Goal: Information Seeking & Learning: Learn about a topic

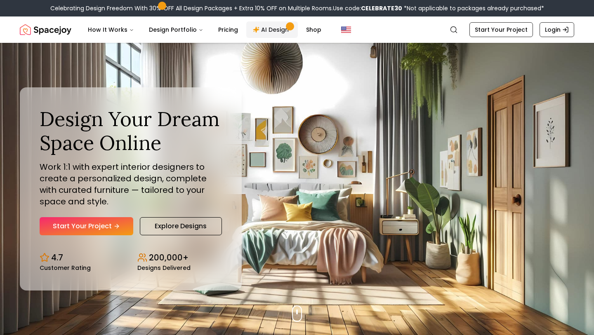
click at [272, 29] on link "AI Design" at bounding box center [272, 29] width 52 height 17
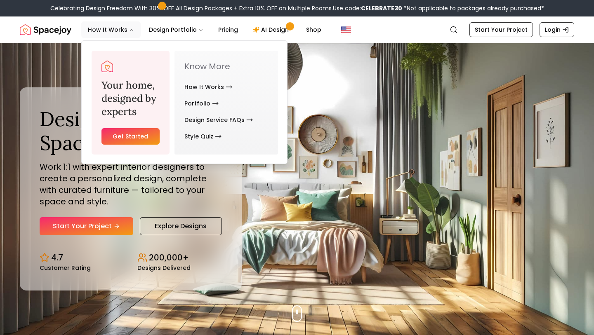
click at [101, 28] on button "How It Works" at bounding box center [110, 29] width 59 height 17
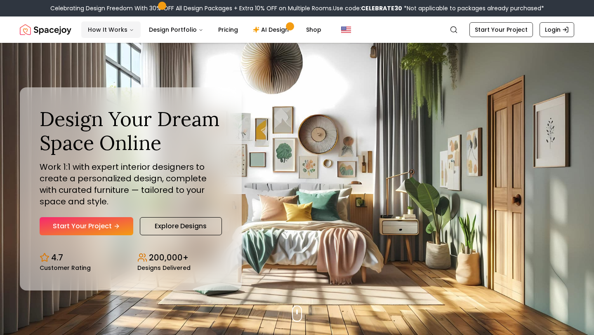
click at [101, 28] on button "How It Works" at bounding box center [110, 29] width 59 height 17
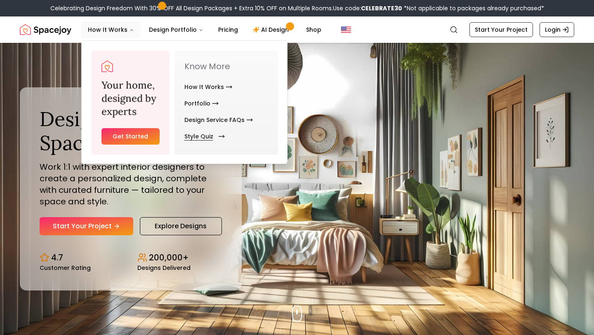
click at [203, 133] on link "Style Quiz" at bounding box center [202, 136] width 37 height 17
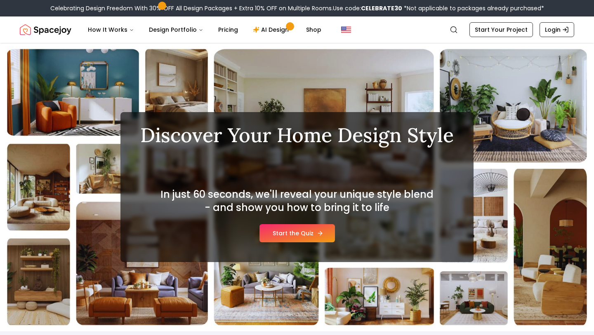
click at [287, 242] on link "Start the Quiz" at bounding box center [298, 233] width 76 height 18
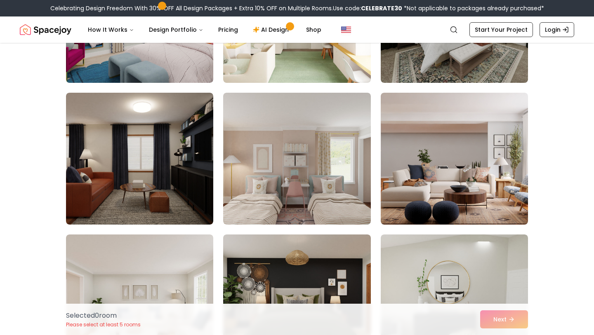
scroll to position [852, 0]
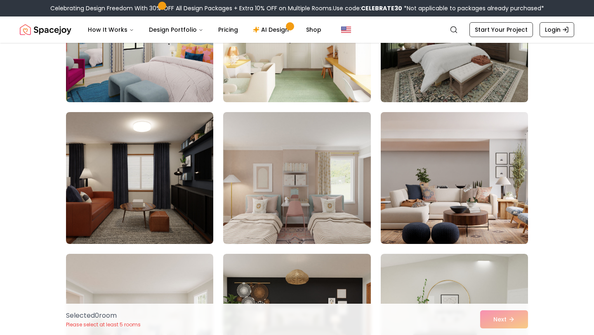
click at [457, 125] on img at bounding box center [454, 178] width 155 height 139
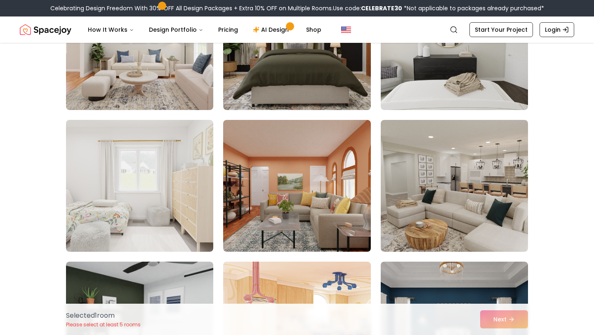
scroll to position [1134, 0]
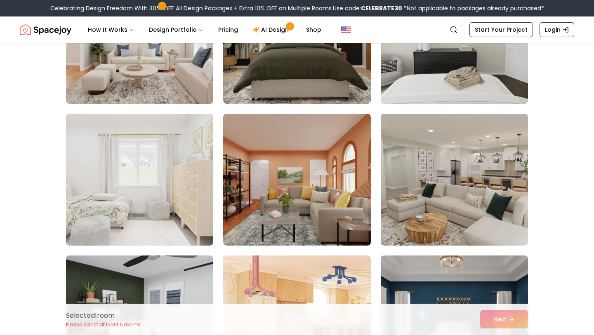
click at [408, 144] on img at bounding box center [454, 180] width 147 height 132
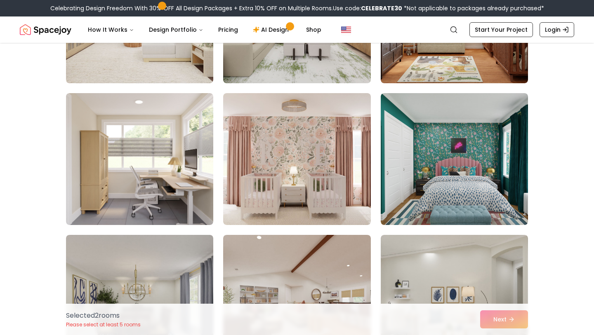
scroll to position [1581, 0]
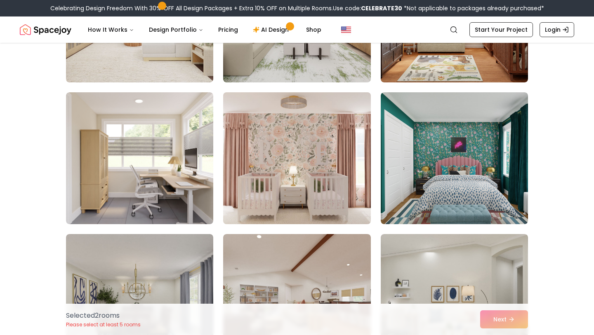
click at [361, 148] on img at bounding box center [296, 158] width 155 height 139
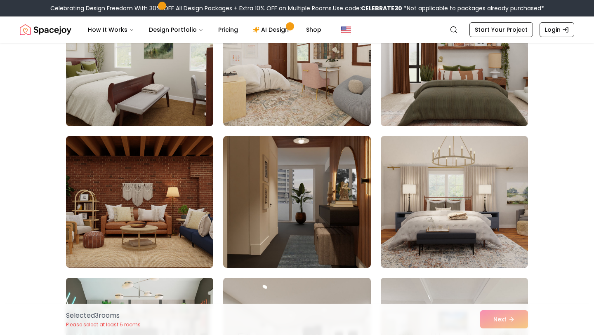
scroll to position [4093, 0]
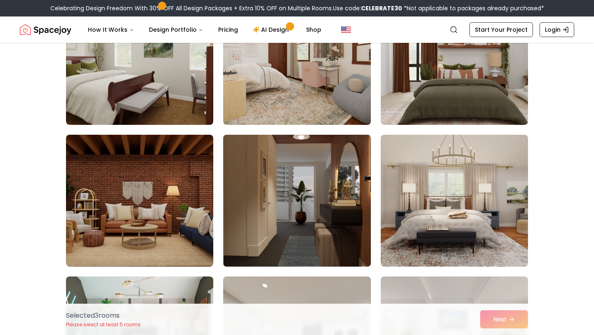
click at [354, 164] on img at bounding box center [296, 201] width 155 height 139
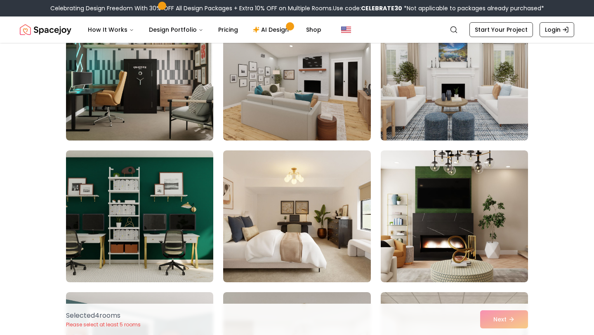
scroll to position [4374, 0]
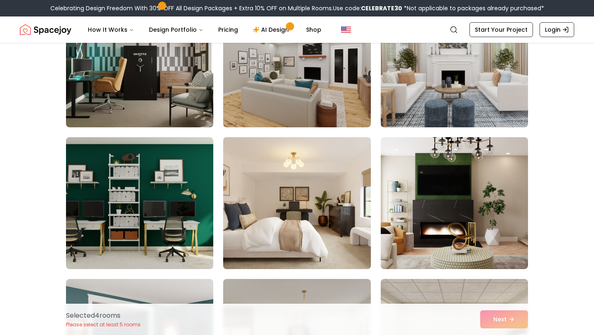
click at [347, 182] on img at bounding box center [296, 203] width 155 height 139
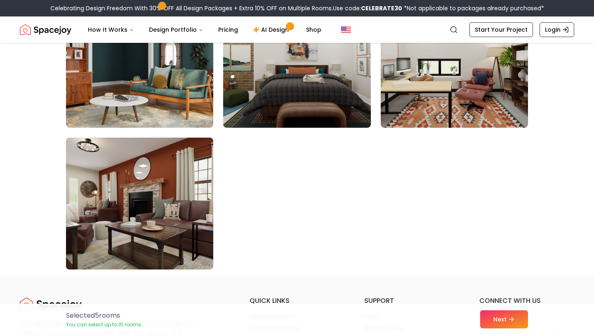
scroll to position [4660, 0]
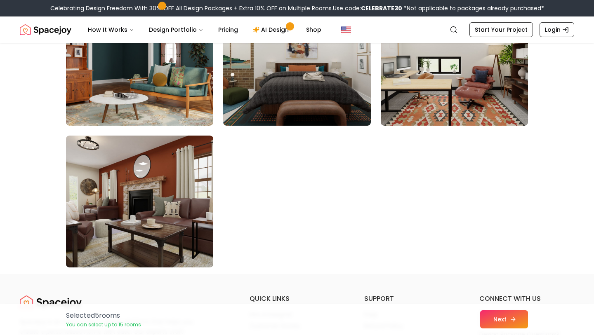
click at [495, 322] on button "Next" at bounding box center [504, 320] width 48 height 18
